Goal: Ask a question: Seek information or help from site administrators or community

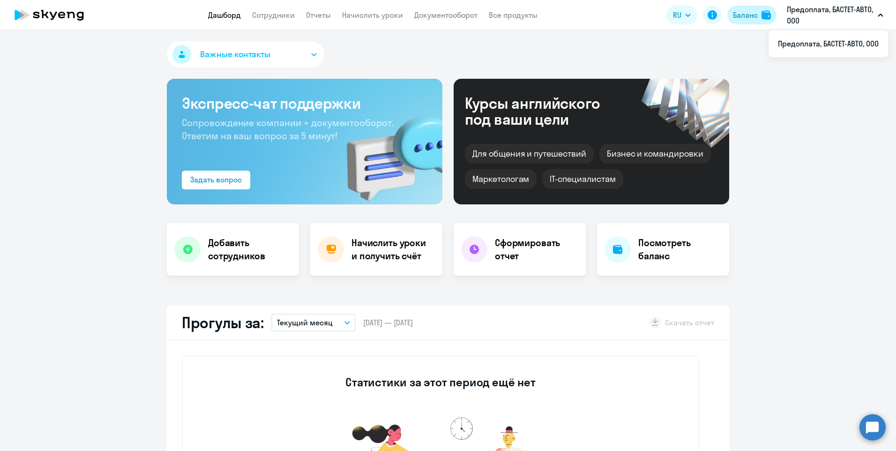
select select "30"
click at [737, 15] on div "Баланс" at bounding box center [745, 14] width 25 height 11
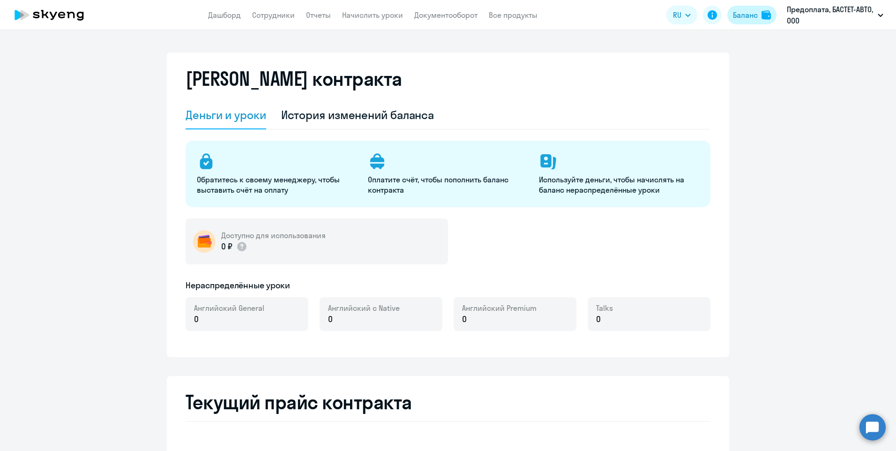
select select "english_adult_not_native_speaker"
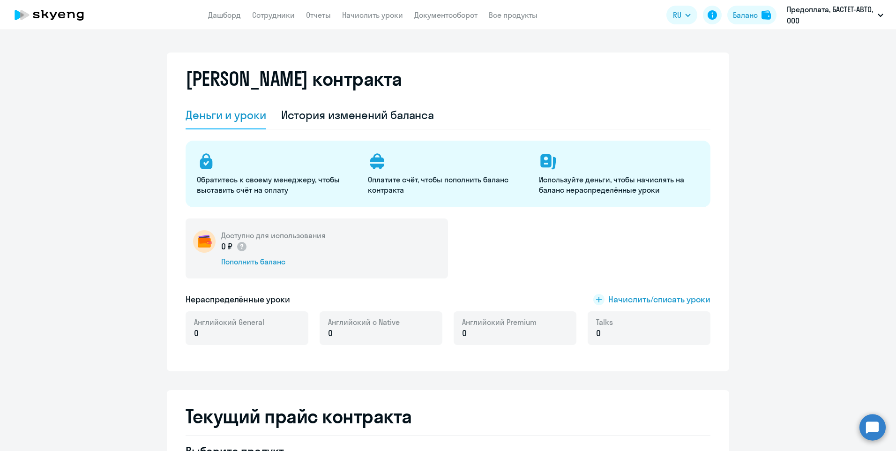
click at [865, 429] on circle at bounding box center [873, 427] width 26 height 26
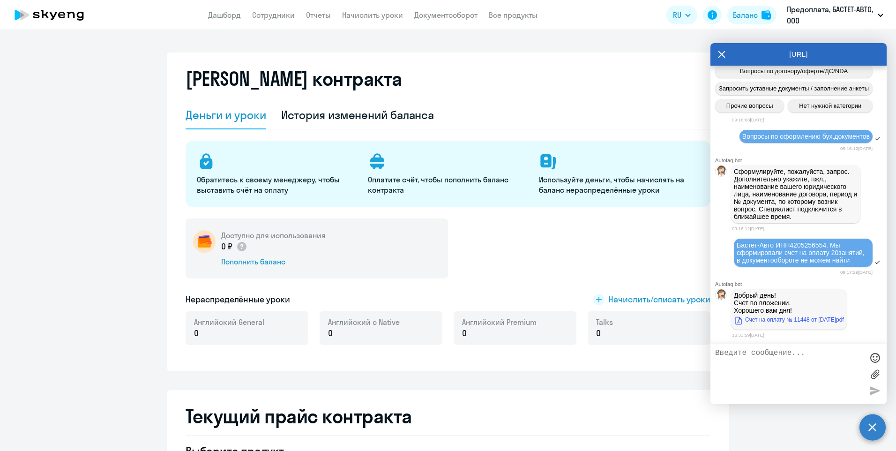
scroll to position [494, 0]
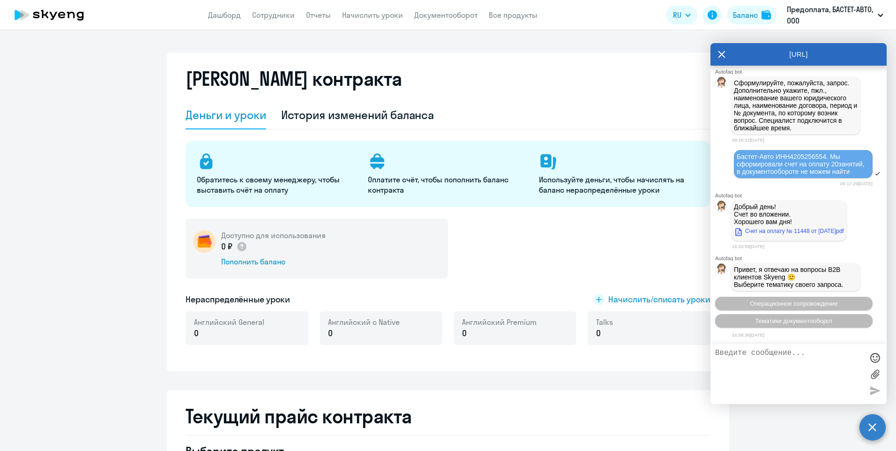
click at [772, 366] on textarea at bounding box center [789, 374] width 148 height 51
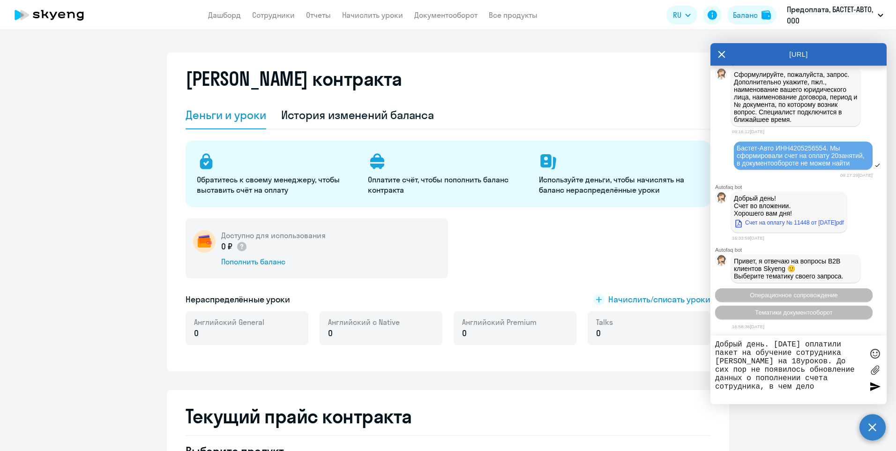
type textarea "Добрый день. [DATE] оплатили пакет на обучение сотрудника [PERSON_NAME] на 18ур…"
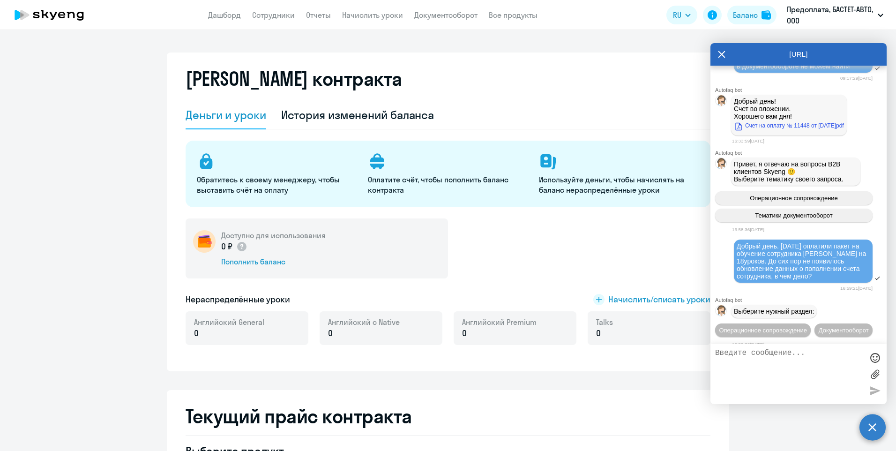
scroll to position [634, 0]
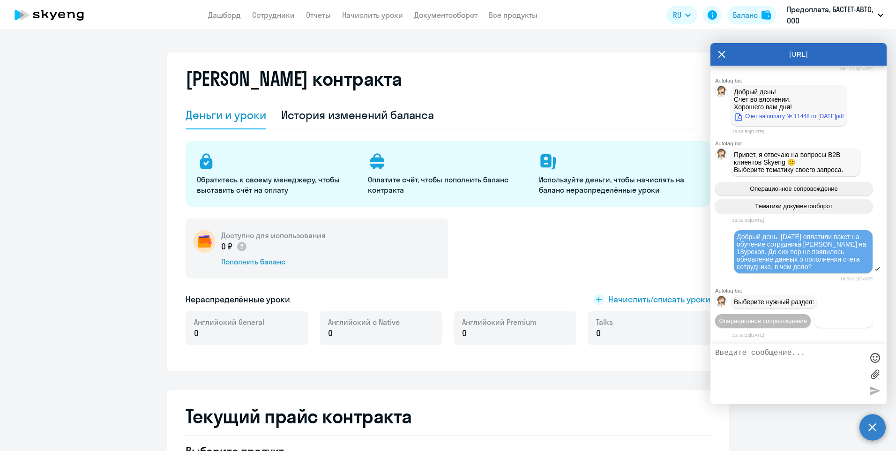
click at [819, 322] on span "Документооборот" at bounding box center [844, 320] width 50 height 7
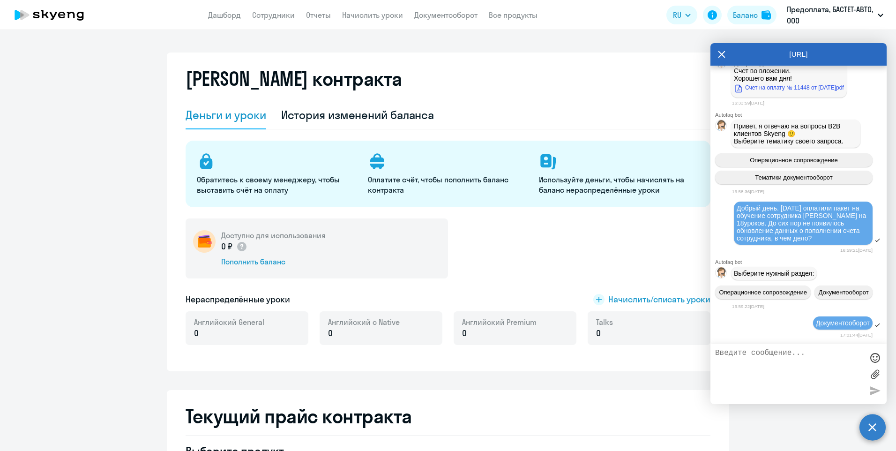
scroll to position [789, 0]
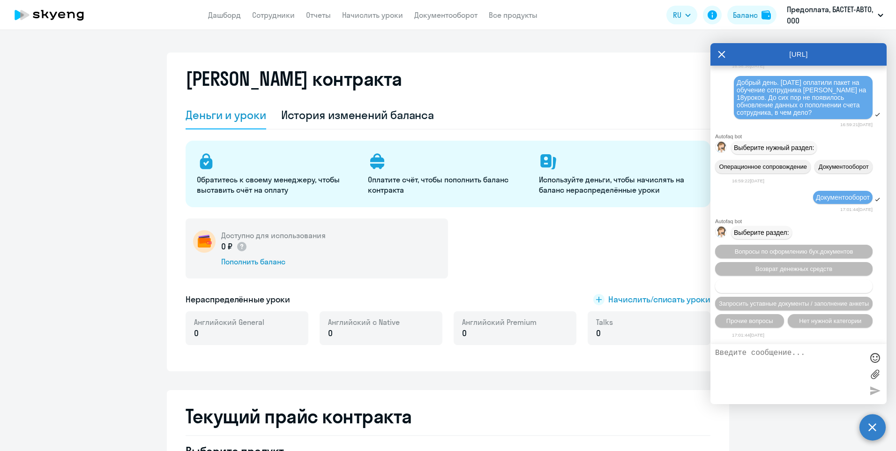
click at [832, 290] on span "Вопросы по договору/оферте/ДС/NDA" at bounding box center [794, 286] width 108 height 7
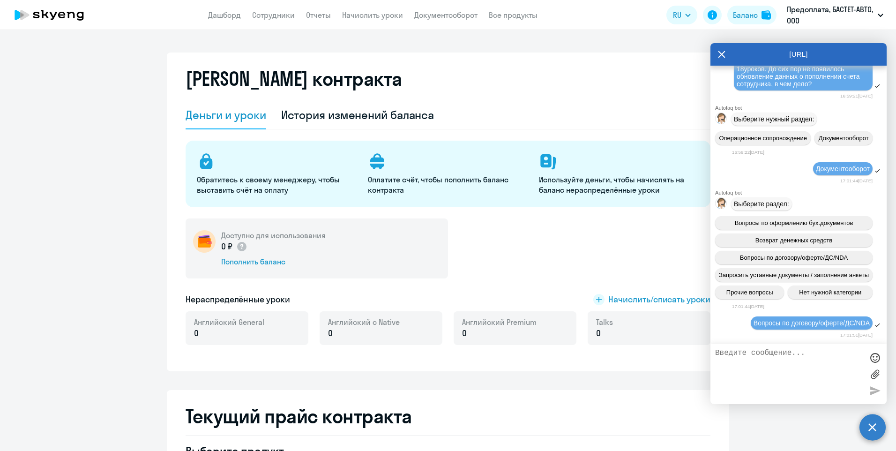
scroll to position [868, 0]
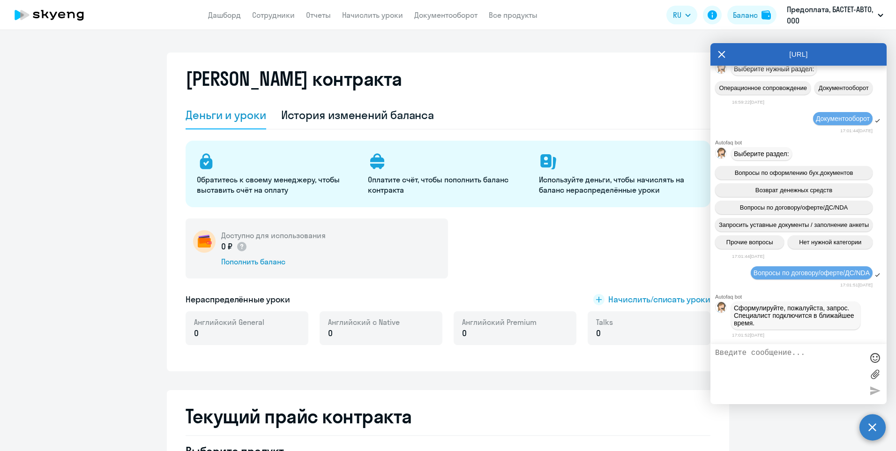
click at [769, 375] on textarea at bounding box center [789, 374] width 148 height 51
type textarea "Вопрос по оплате"
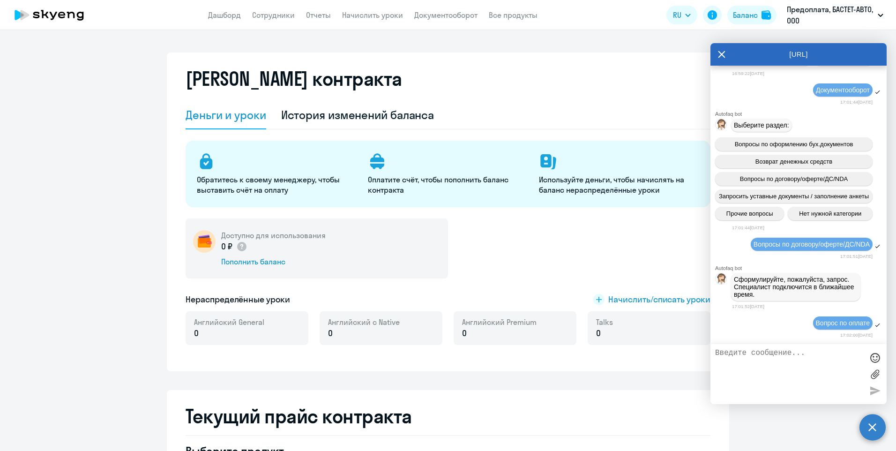
scroll to position [897, 0]
click at [785, 351] on textarea "ООО Бастет-Авто оплатили [DATE]" at bounding box center [789, 374] width 148 height 51
click at [830, 361] on textarea "ООО Бастет-Авто ИНН 4205256554 оплатили [DATE]" at bounding box center [789, 374] width 148 height 51
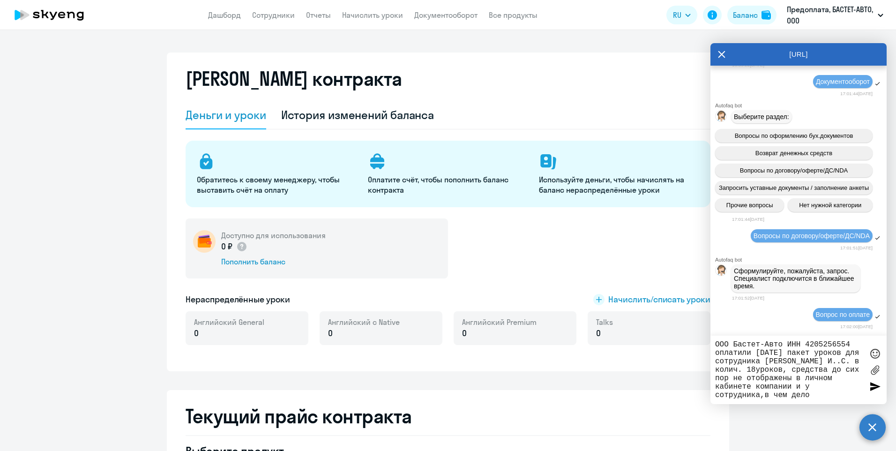
type textarea "ООО Бастет-Авто ИНН 4205256554 оплатили [DATE] пакет уроков для сотрудника [PER…"
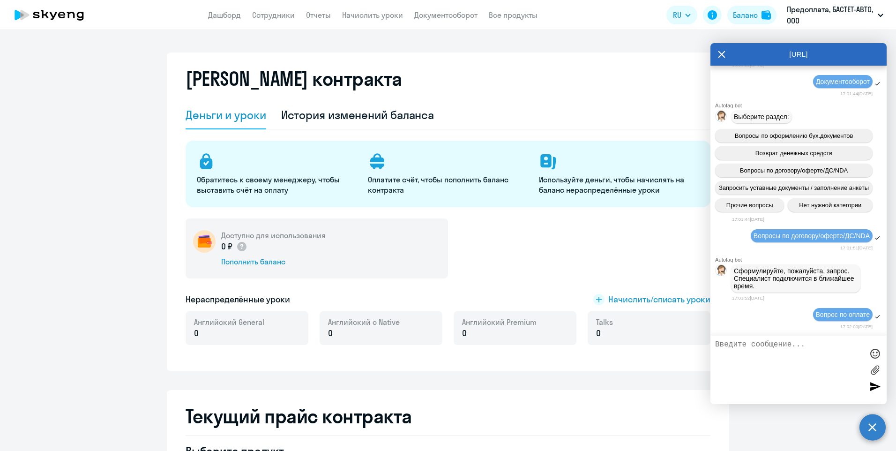
scroll to position [963, 0]
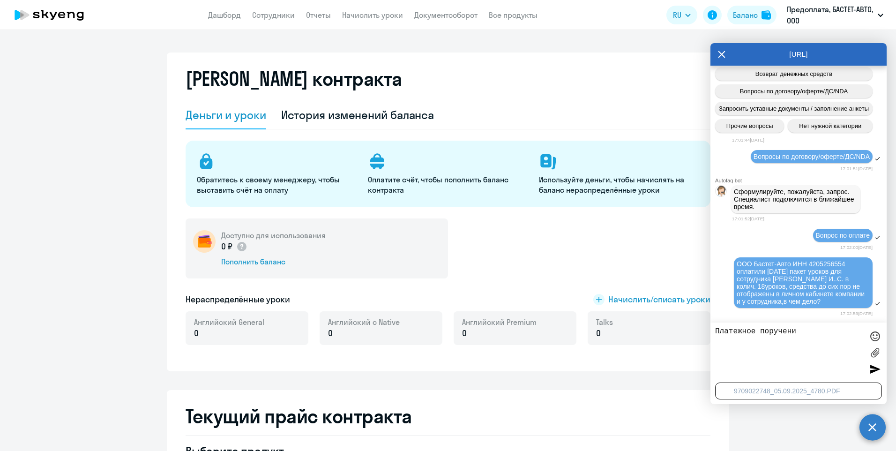
type textarea "Платежное поручение"
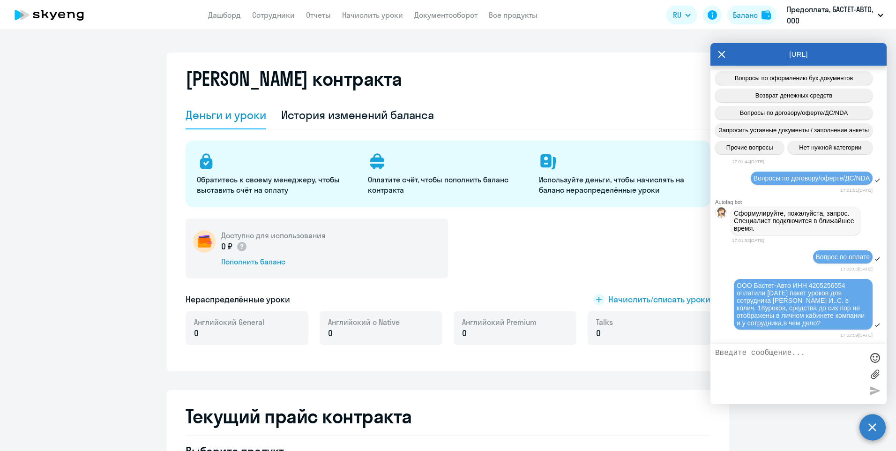
scroll to position [1004, 0]
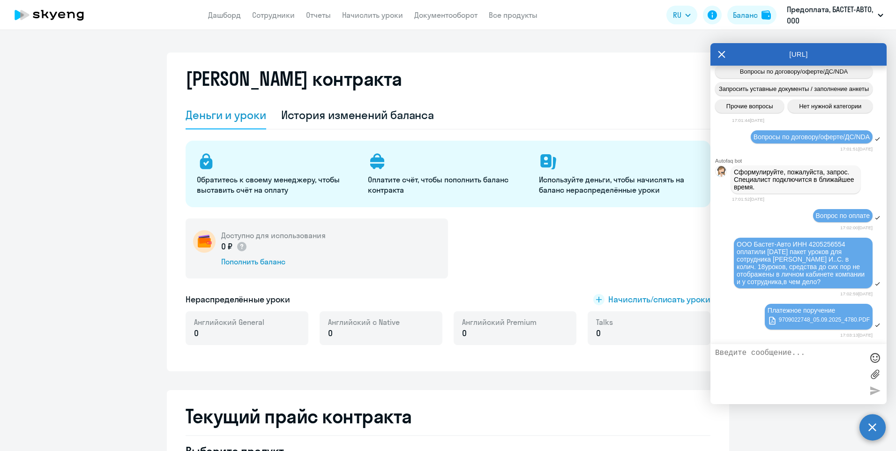
click at [767, 377] on textarea at bounding box center [789, 374] width 148 height 51
click at [762, 359] on textarea at bounding box center [789, 374] width 148 height 51
click at [803, 371] on textarea at bounding box center [789, 374] width 148 height 51
click at [216, 15] on link "Дашборд" at bounding box center [224, 14] width 33 height 9
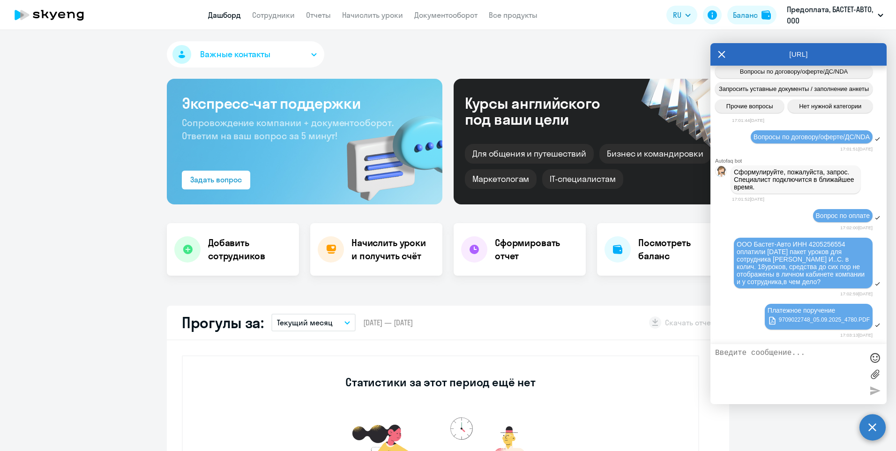
select select "30"
click at [211, 185] on div "Задать вопрос" at bounding box center [216, 179] width 52 height 11
click at [240, 54] on span "Важные контакты" at bounding box center [235, 54] width 70 height 12
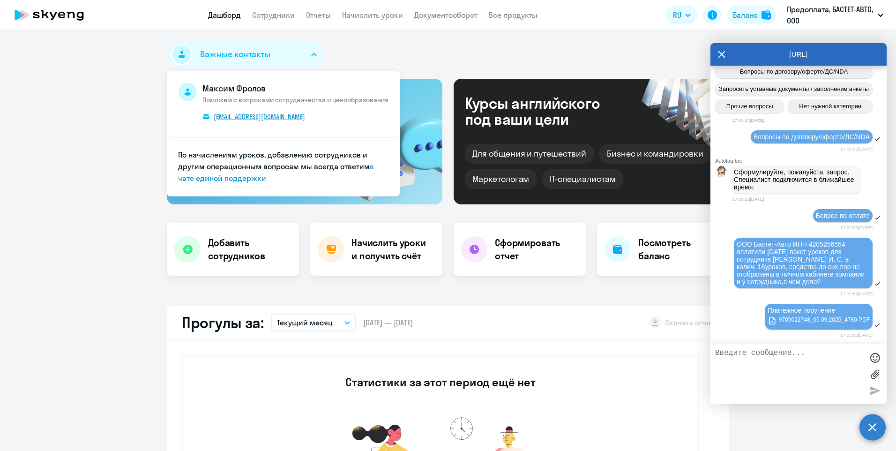
click at [247, 118] on span "[EMAIL_ADDRESS][DOMAIN_NAME]" at bounding box center [259, 116] width 91 height 8
click at [244, 179] on link "в чате единой поддержки" at bounding box center [276, 172] width 196 height 21
click at [751, 363] on textarea at bounding box center [789, 374] width 148 height 51
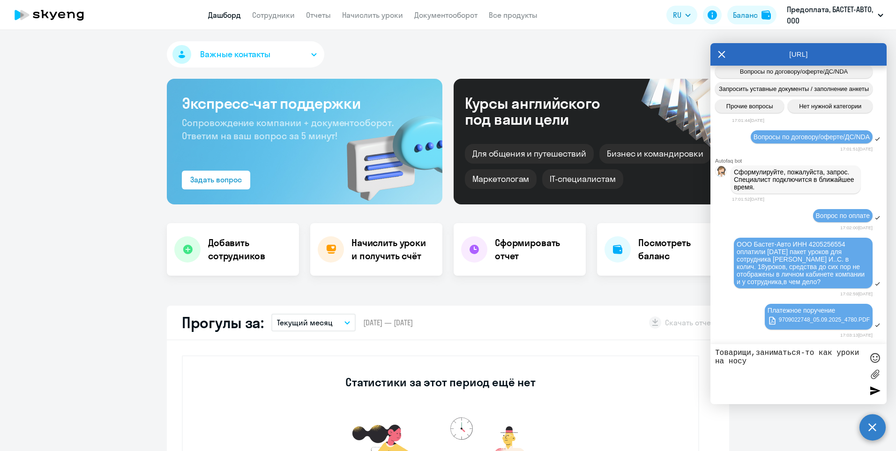
type textarea "Товарищи,заниматься-то как уроки на носу?"
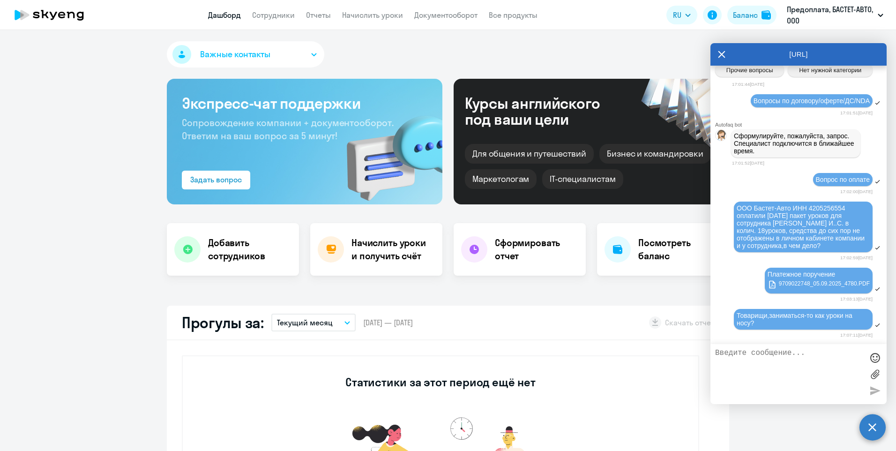
scroll to position [1040, 0]
click at [770, 375] on textarea at bounding box center [789, 374] width 148 height 51
type textarea "мой номер 89235205030, свяжитесь пожалуйста со мной.спасибо"
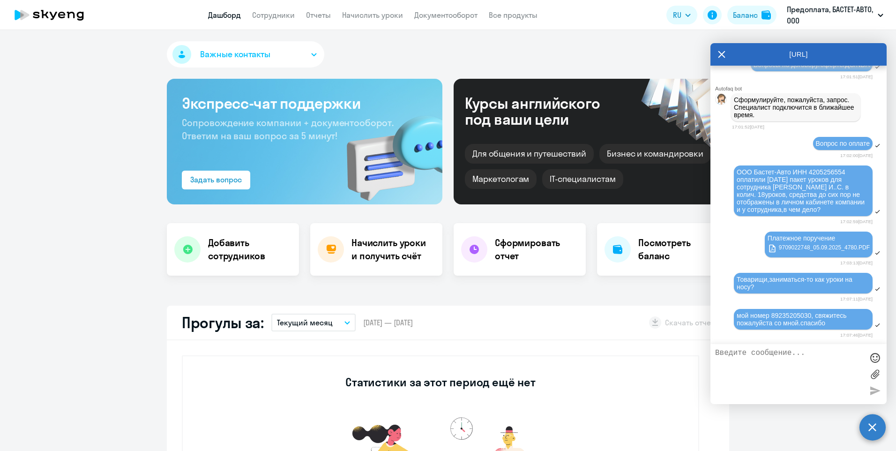
scroll to position [1076, 0]
click at [622, 250] on div at bounding box center [618, 249] width 26 height 26
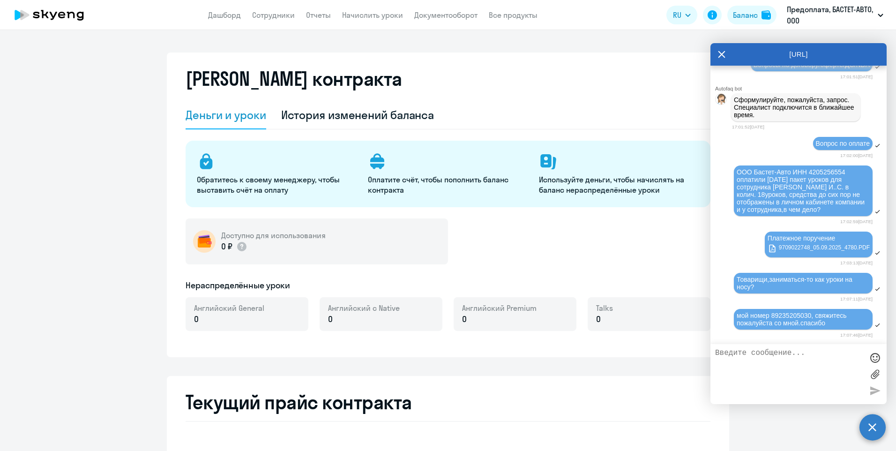
select select "english_adult_not_native_speaker"
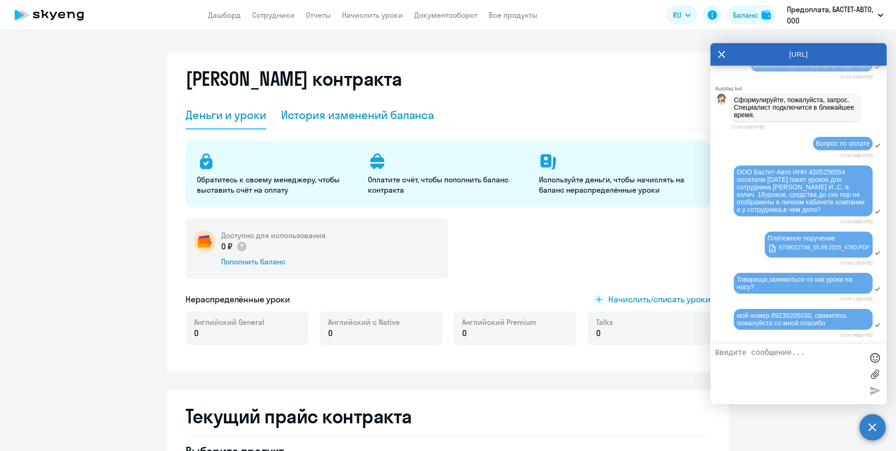
click at [396, 110] on div "История изменений баланса" at bounding box center [357, 114] width 153 height 15
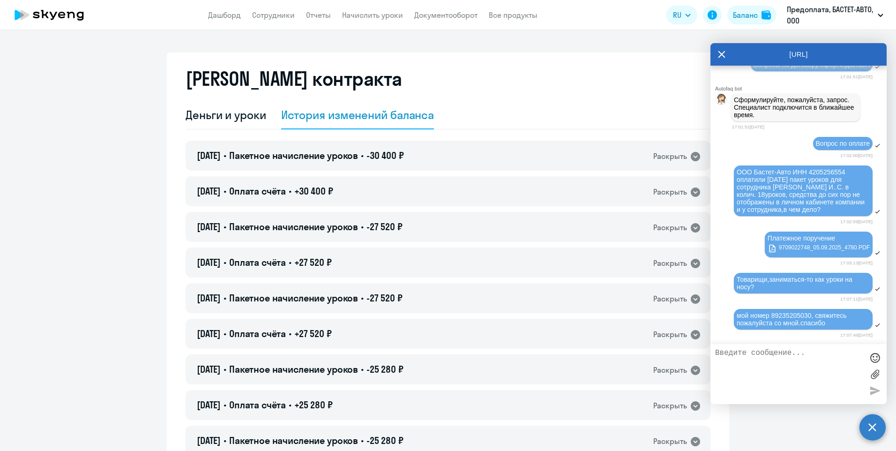
click at [718, 54] on icon at bounding box center [721, 54] width 7 height 22
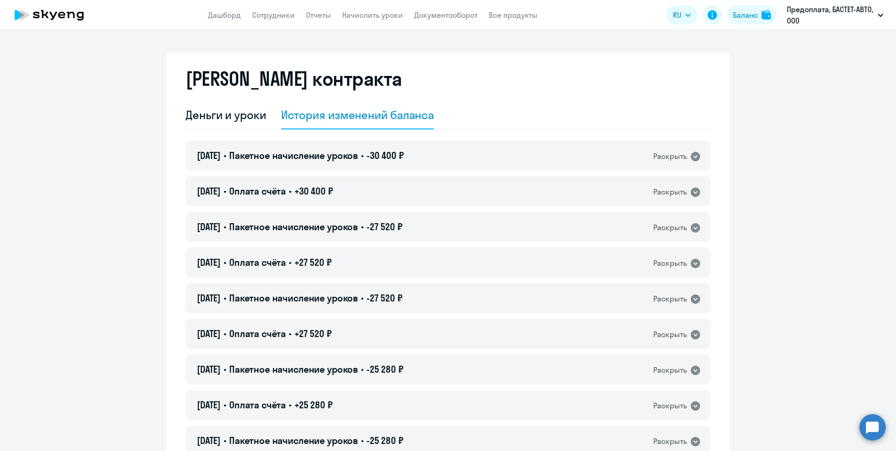
click at [611, 69] on div "[PERSON_NAME] контракта" at bounding box center [448, 84] width 525 height 34
click at [225, 18] on link "Дашборд" at bounding box center [224, 14] width 33 height 9
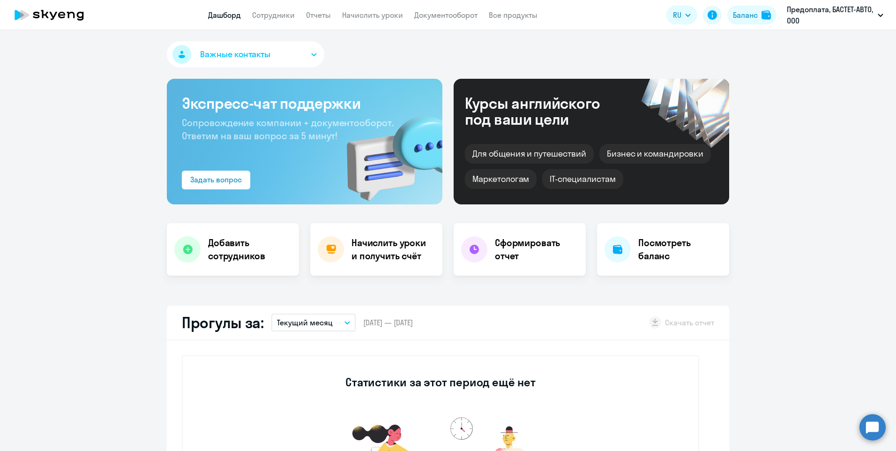
select select "30"
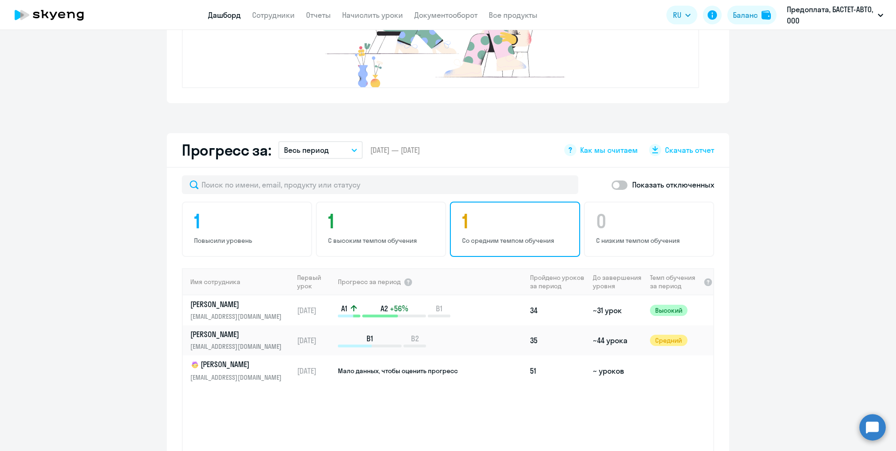
scroll to position [469, 0]
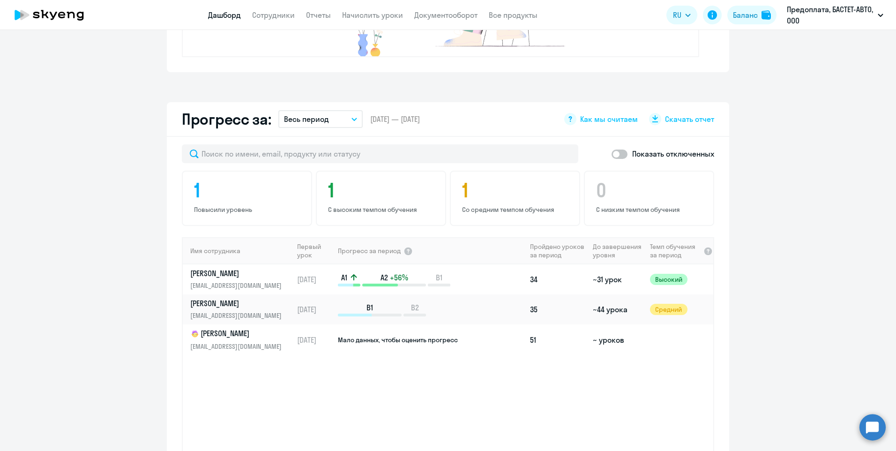
drag, startPoint x: 662, startPoint y: 268, endPoint x: 828, endPoint y: 309, distance: 170.5
click at [828, 309] on app-progress-dashboard "Прогресс за: Весь период – [DATE] — [DATE] Как мы считаем Скачать отчет Показат…" at bounding box center [448, 314] width 896 height 424
drag, startPoint x: 630, startPoint y: 277, endPoint x: 496, endPoint y: 273, distance: 134.1
click at [496, 273] on div "A1 A2 +56% B1" at bounding box center [432, 279] width 188 height 14
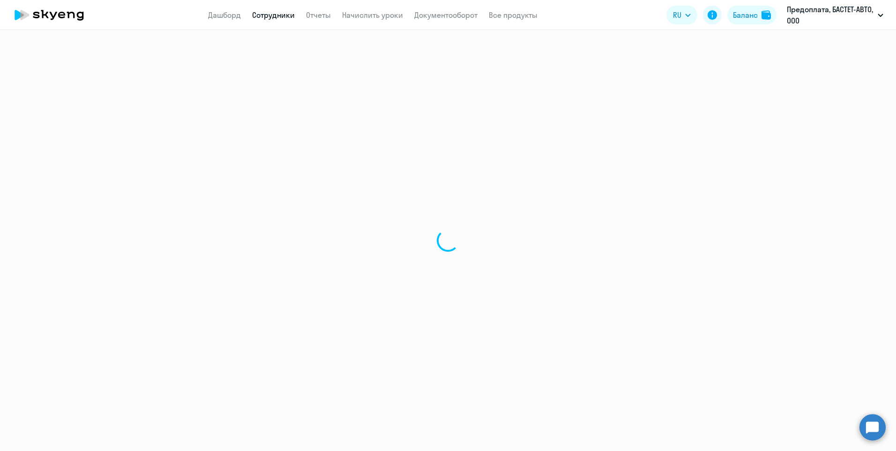
select select "english"
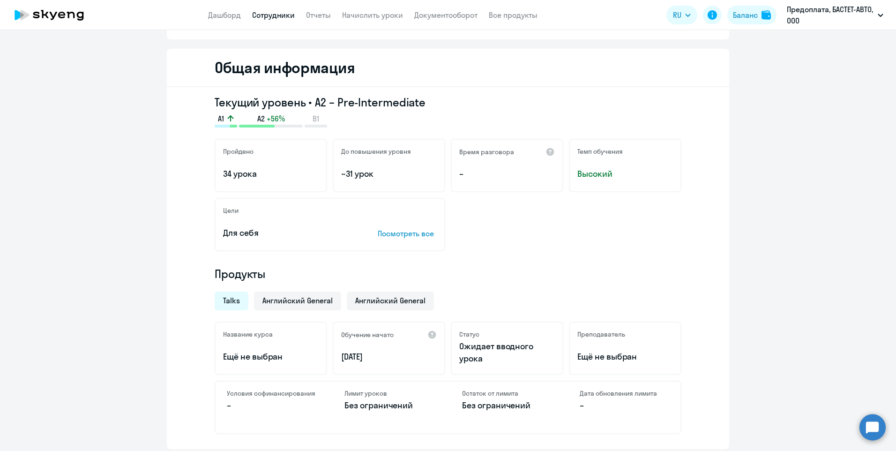
scroll to position [94, 0]
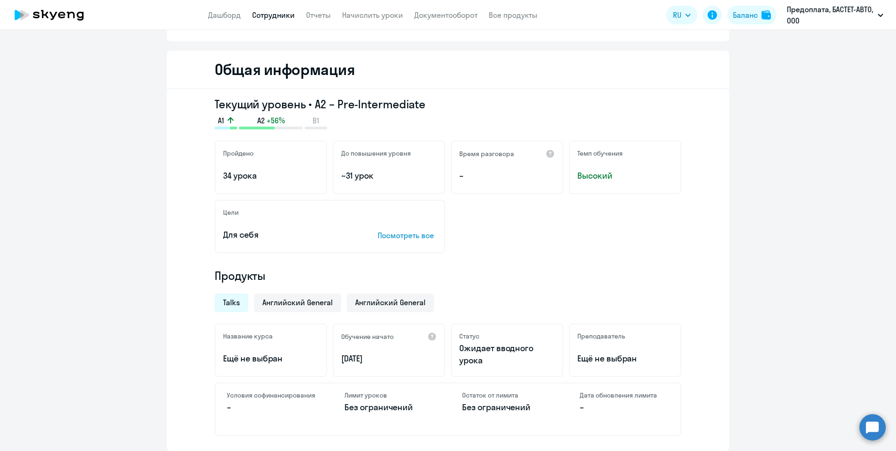
click at [311, 70] on h2 "Общая информация" at bounding box center [285, 69] width 140 height 19
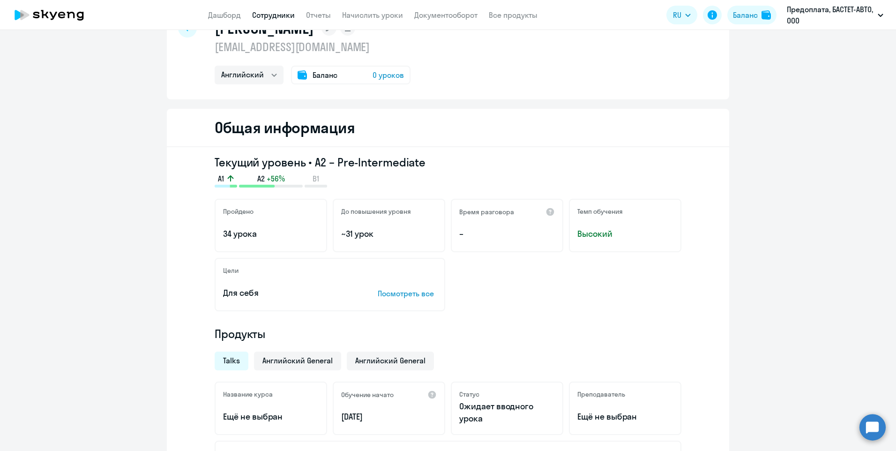
scroll to position [0, 0]
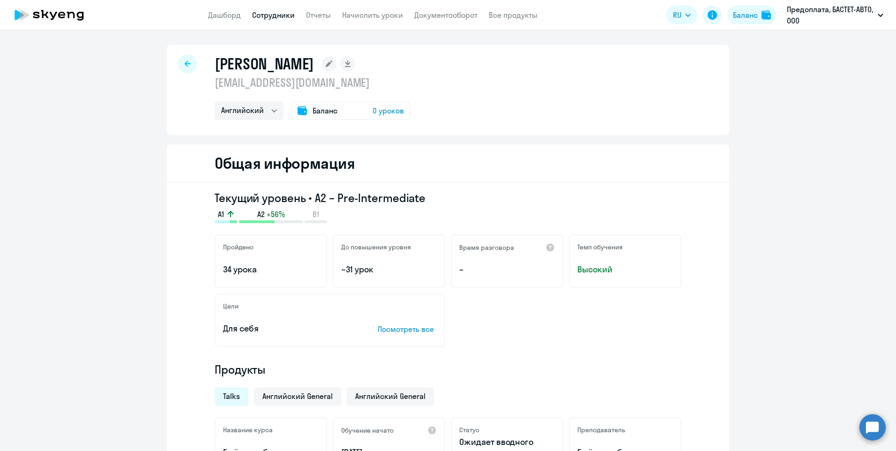
click at [185, 65] on icon at bounding box center [188, 63] width 6 height 7
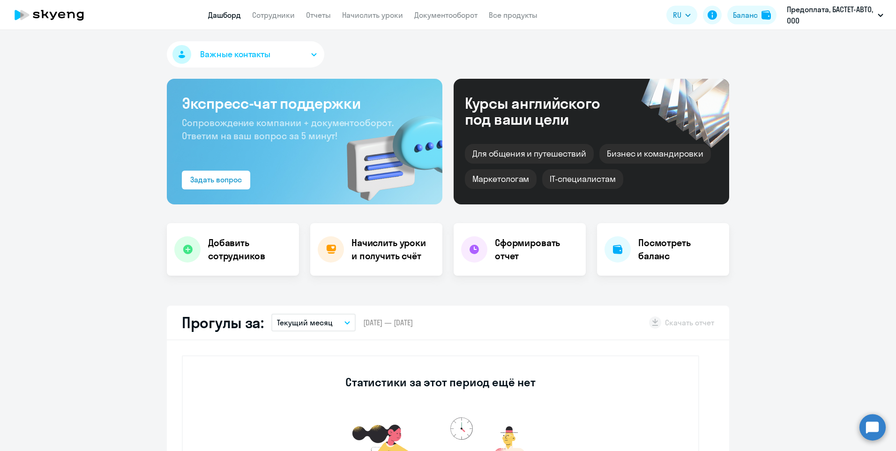
select select "30"
click at [874, 432] on circle at bounding box center [873, 427] width 26 height 26
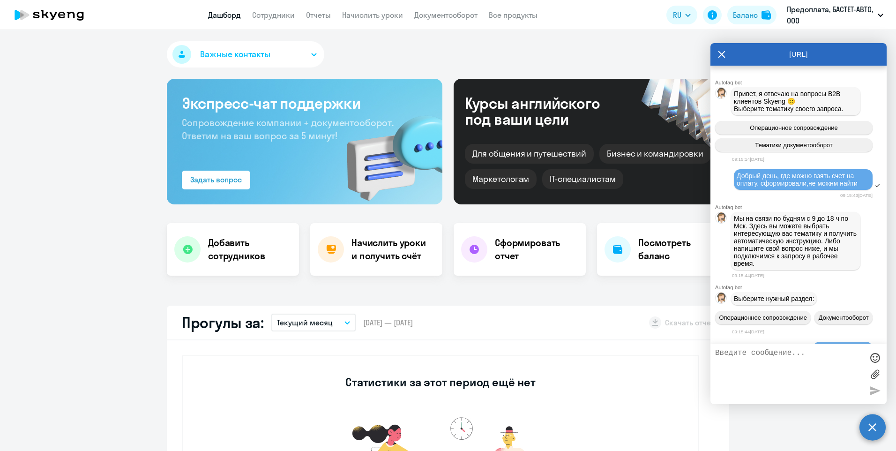
scroll to position [1076, 0]
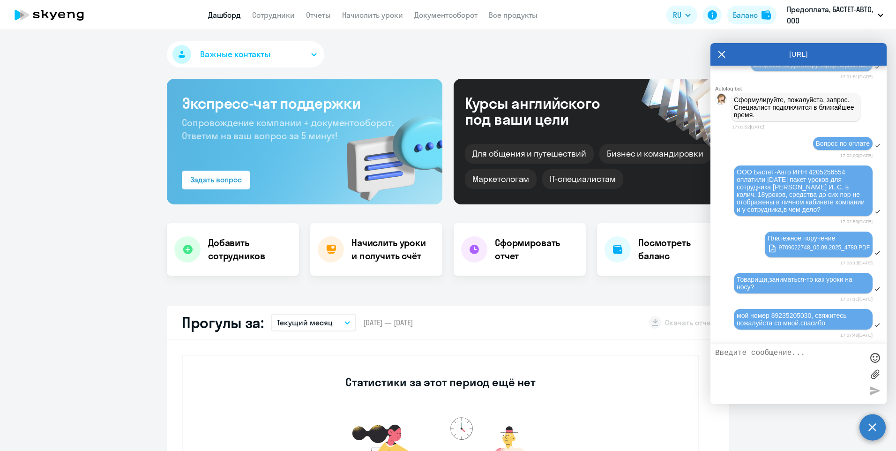
click at [772, 360] on textarea at bounding box center [789, 374] width 148 height 51
